Goal: Information Seeking & Learning: Learn about a topic

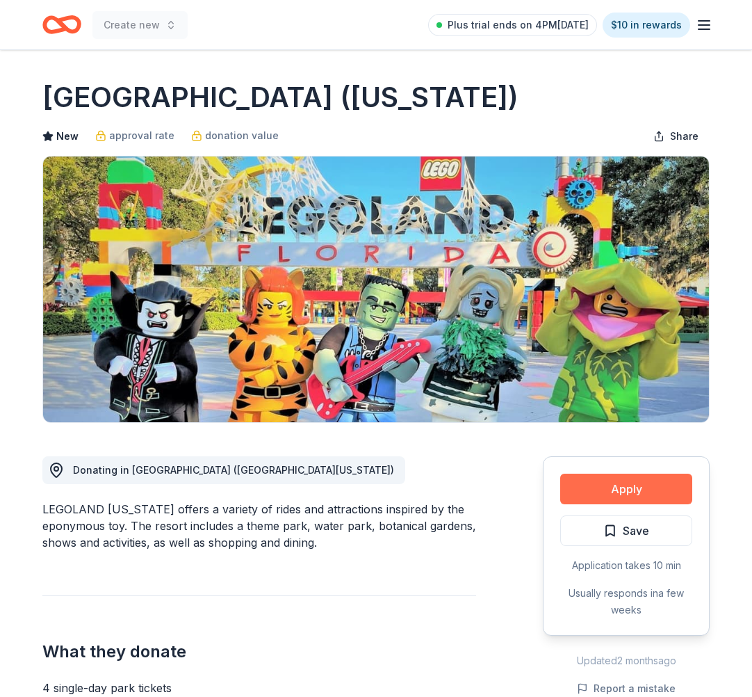
click at [623, 483] on button "Apply" at bounding box center [626, 488] width 132 height 31
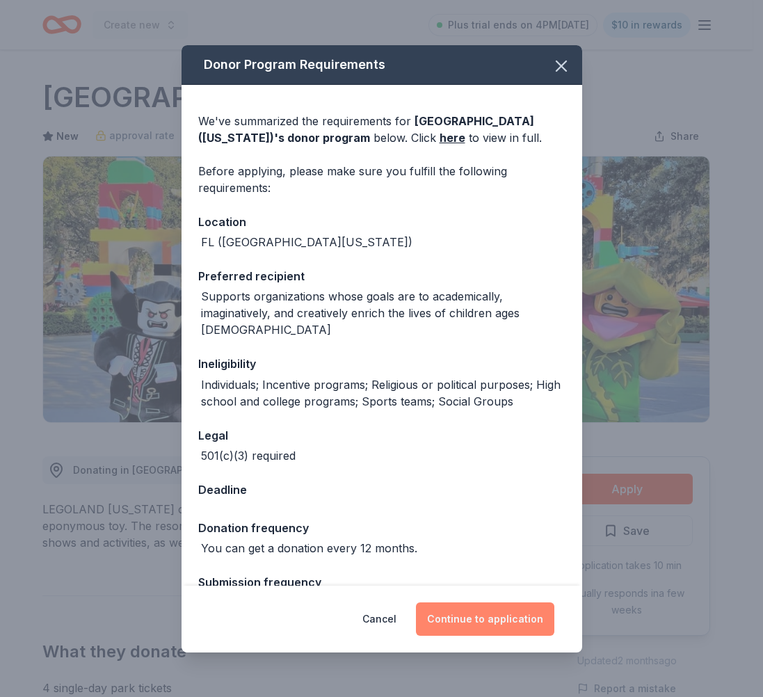
drag, startPoint x: 480, startPoint y: 619, endPoint x: 494, endPoint y: 618, distance: 13.9
click at [478, 618] on button "Continue to application" at bounding box center [485, 618] width 138 height 33
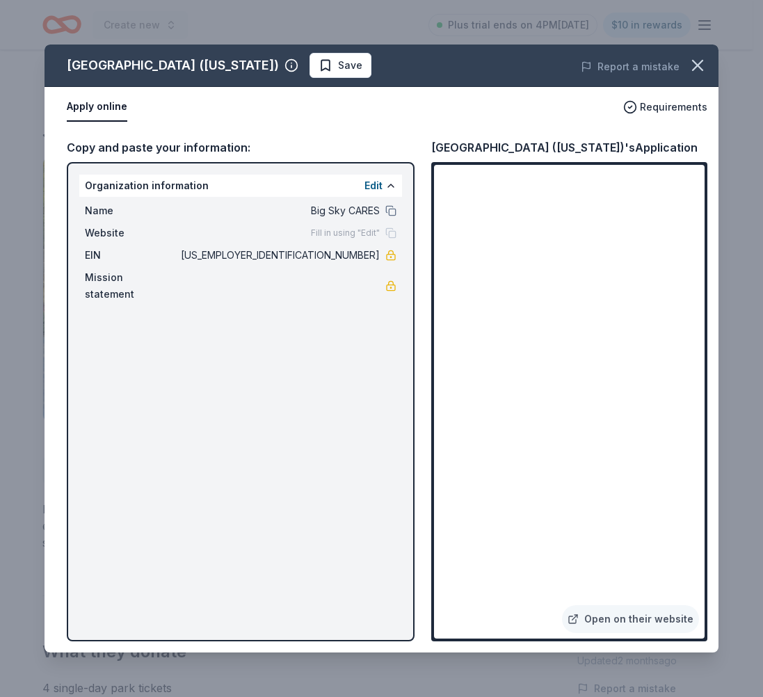
drag, startPoint x: 321, startPoint y: 252, endPoint x: 373, endPoint y: 254, distance: 52.2
click at [384, 256] on div "EIN [US_EMPLOYER_IDENTIFICATION_NUMBER]" at bounding box center [240, 255] width 311 height 17
drag, startPoint x: 325, startPoint y: 251, endPoint x: 395, endPoint y: 252, distance: 70.2
click at [395, 252] on div "EIN [US_EMPLOYER_IDENTIFICATION_NUMBER]" at bounding box center [240, 255] width 311 height 17
click at [702, 64] on icon "button" at bounding box center [697, 65] width 19 height 19
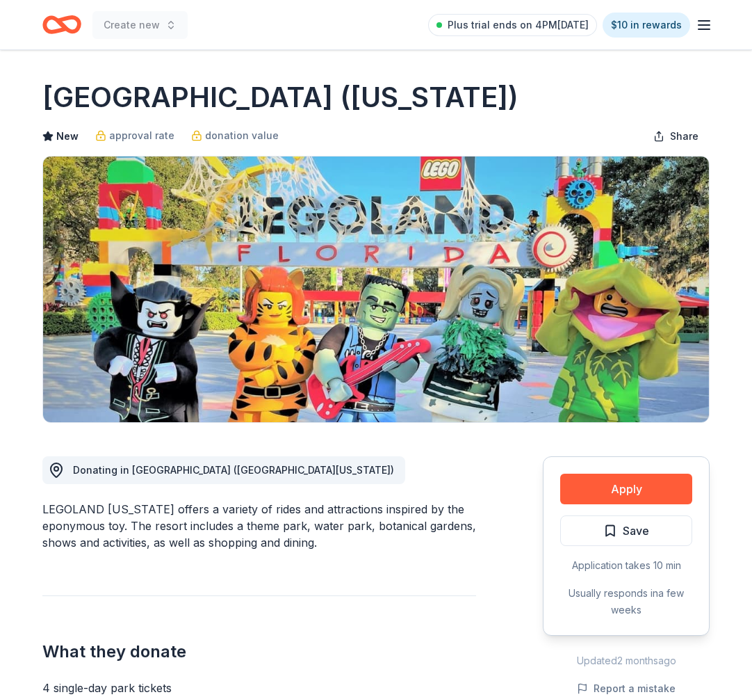
click at [705, 28] on icon "button" at bounding box center [704, 25] width 17 height 17
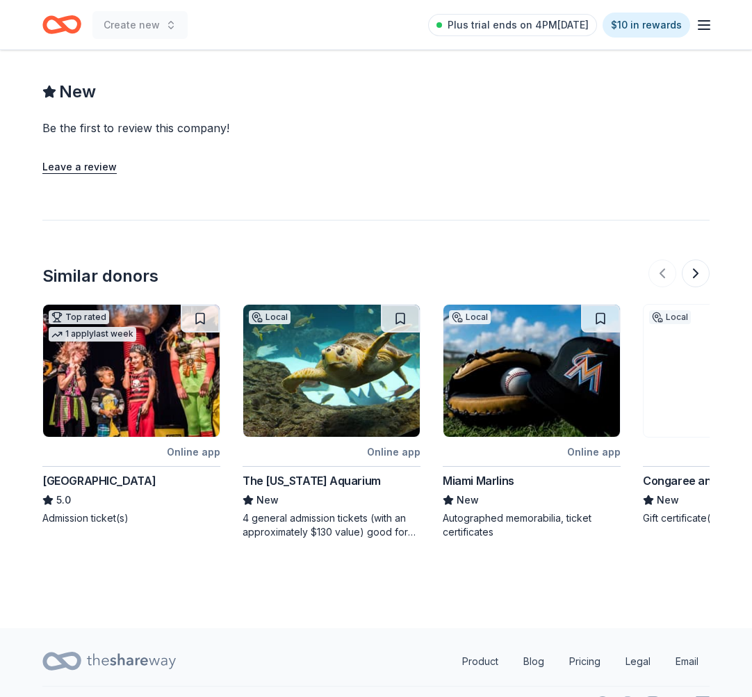
scroll to position [1520, 0]
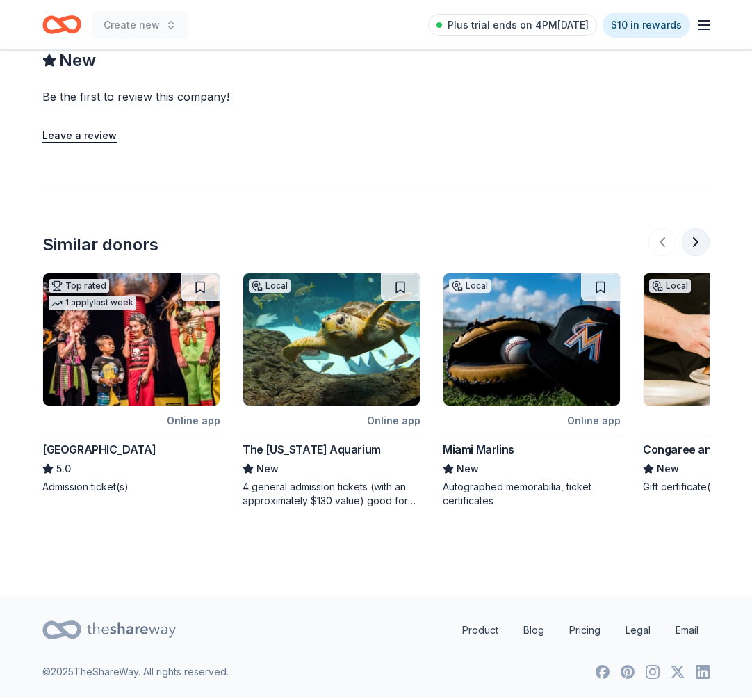
click at [695, 246] on button at bounding box center [696, 242] width 28 height 28
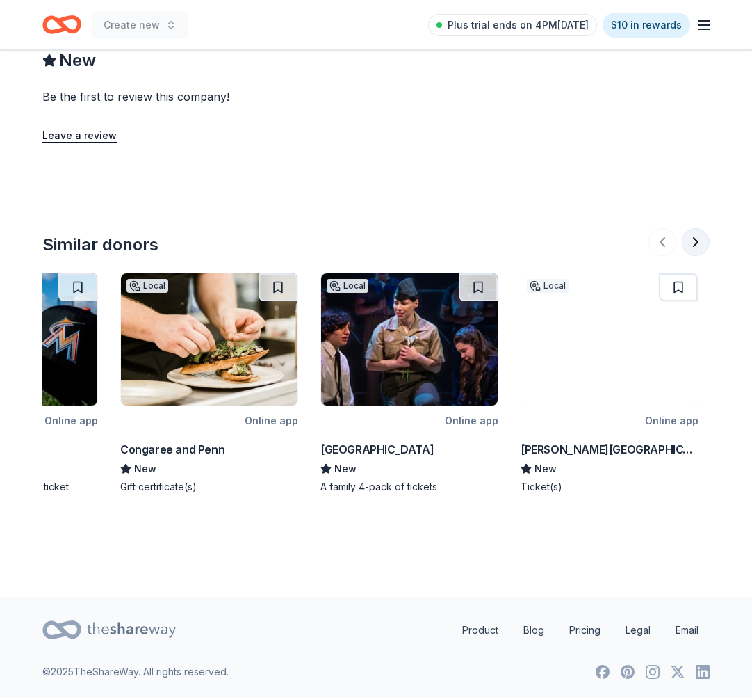
scroll to position [0, 601]
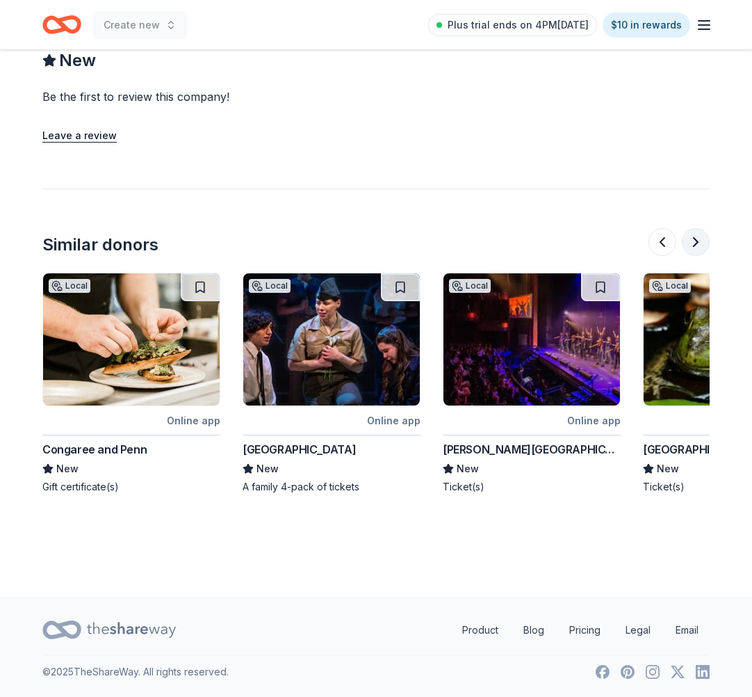
click at [697, 246] on button at bounding box center [696, 242] width 28 height 28
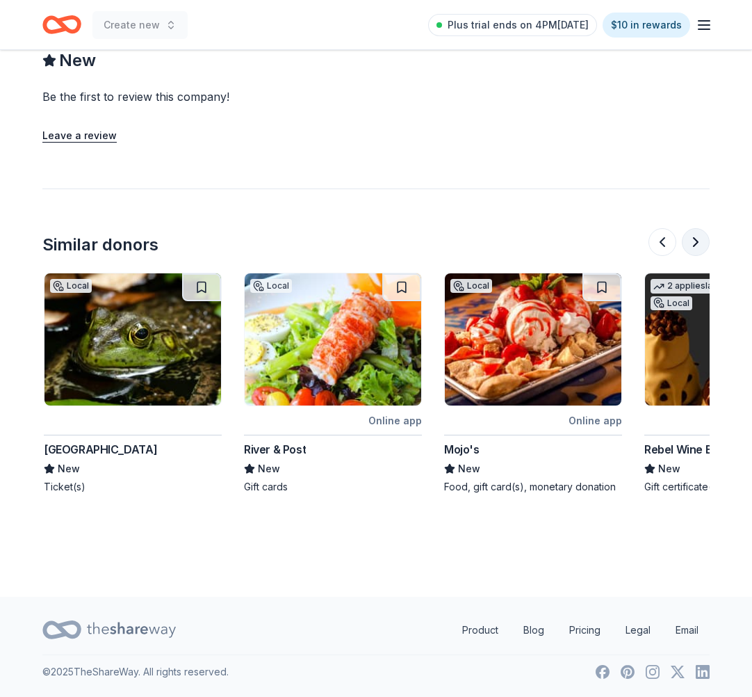
scroll to position [0, 1201]
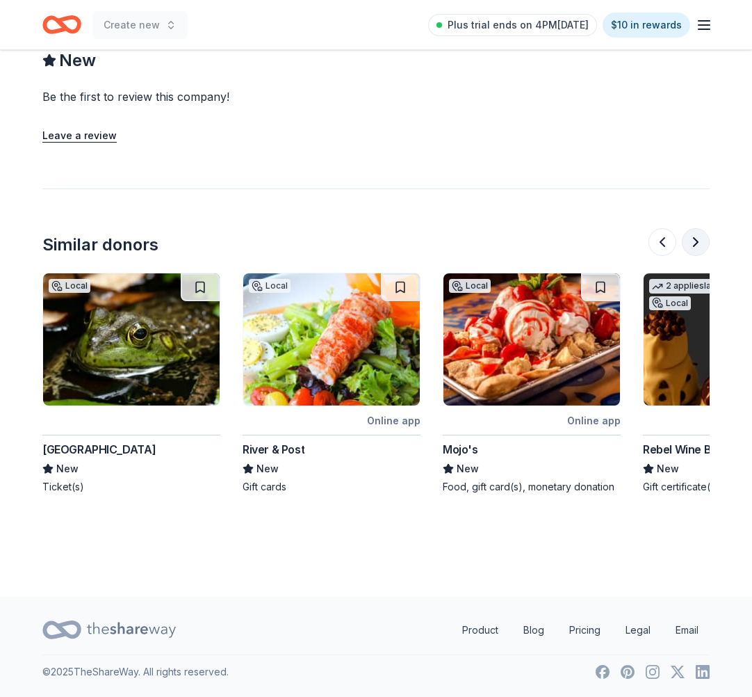
click at [697, 246] on button at bounding box center [696, 242] width 28 height 28
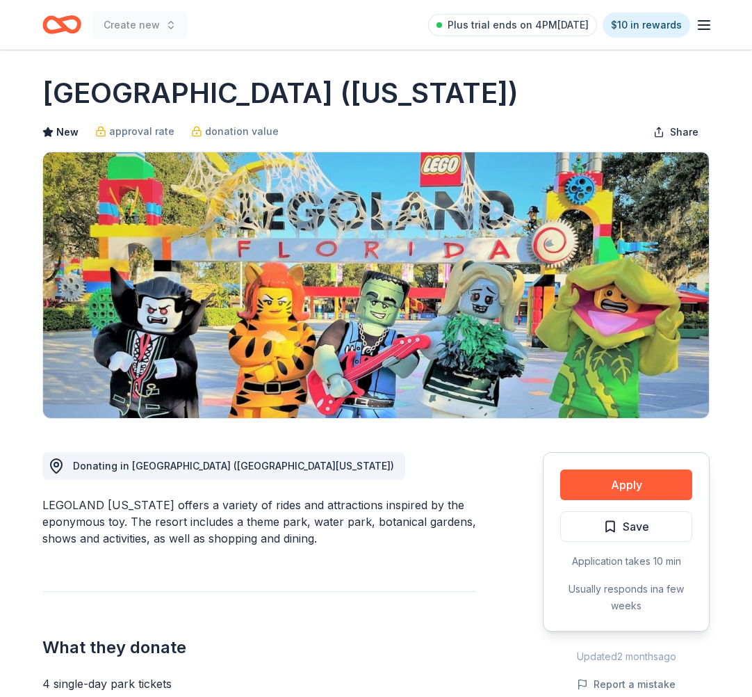
scroll to position [0, 0]
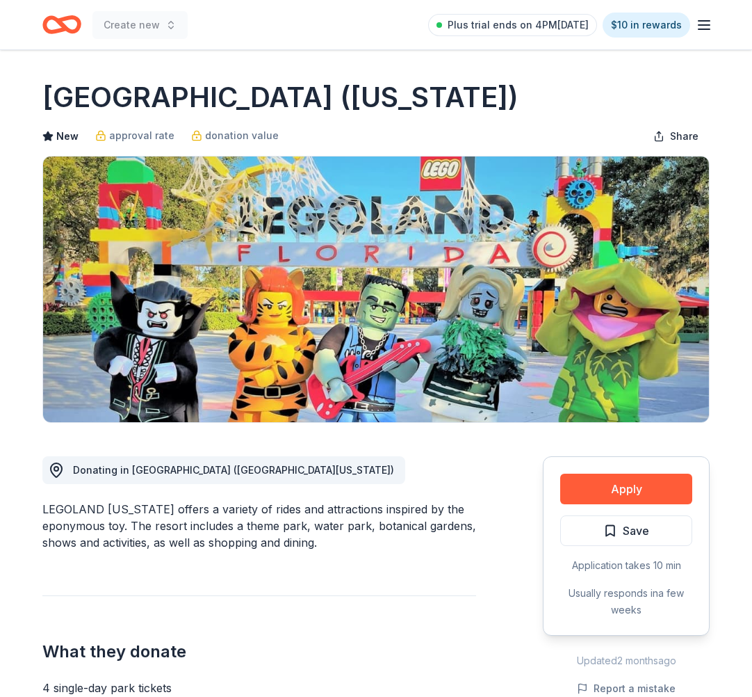
click at [65, 21] on icon "Home" at bounding box center [61, 24] width 39 height 33
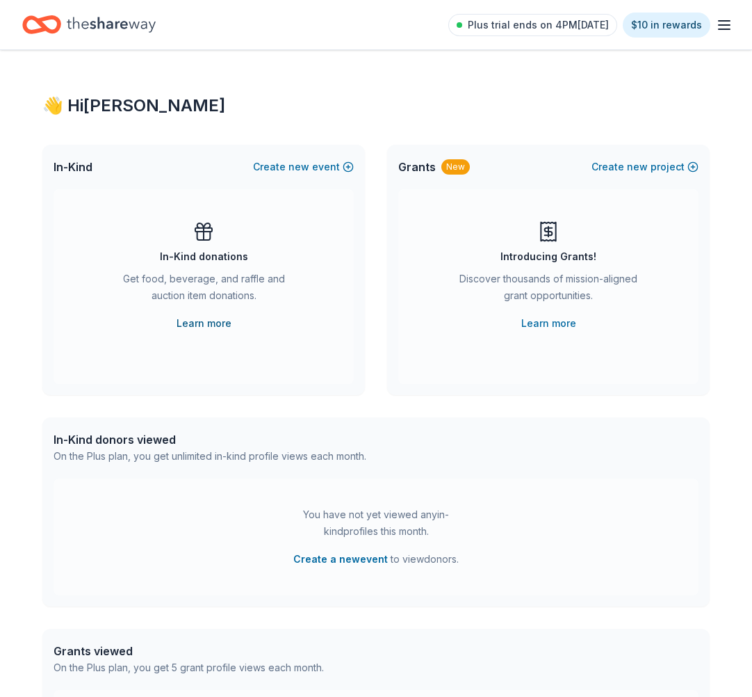
click at [202, 320] on link "Learn more" at bounding box center [204, 323] width 55 height 17
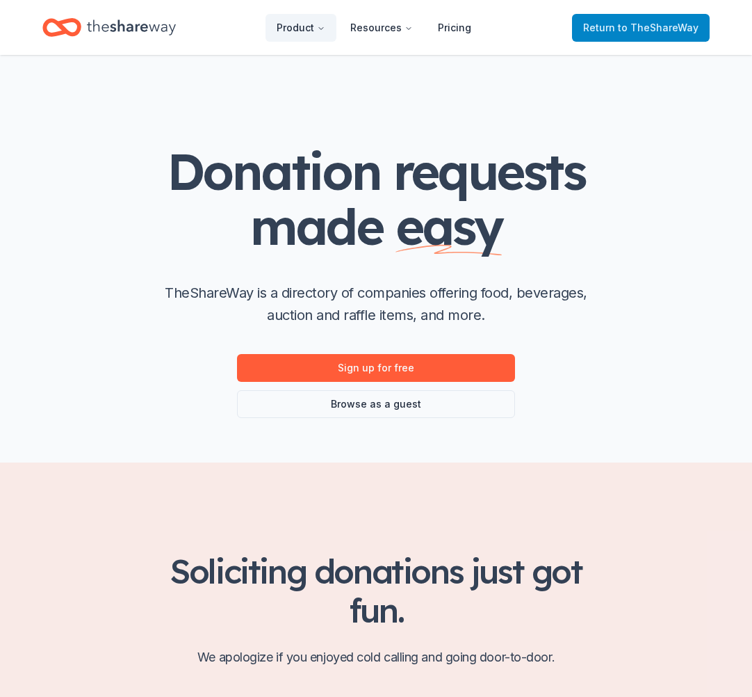
click at [666, 27] on span "to TheShareWay" at bounding box center [658, 28] width 81 height 12
